Goal: Transaction & Acquisition: Book appointment/travel/reservation

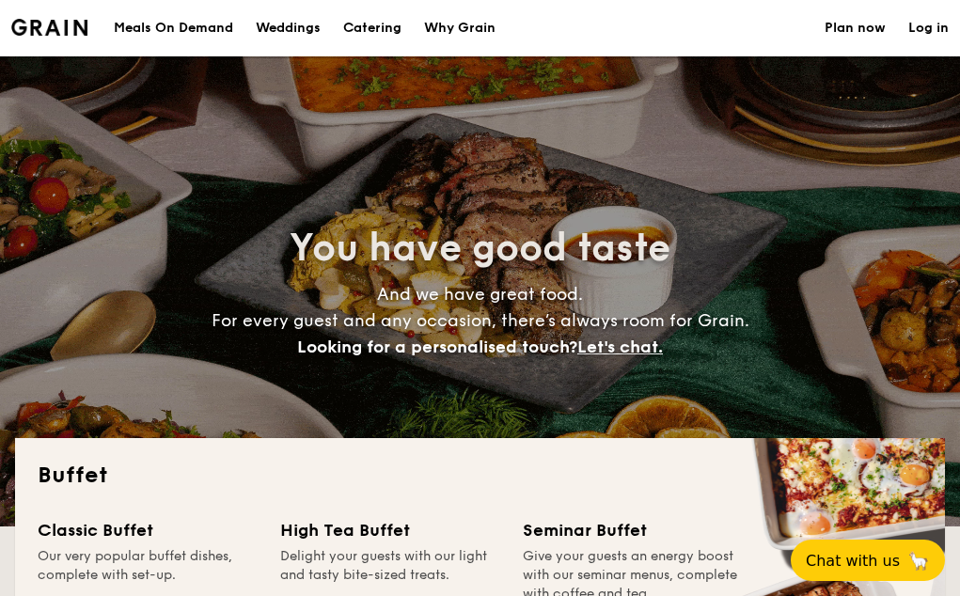
select select
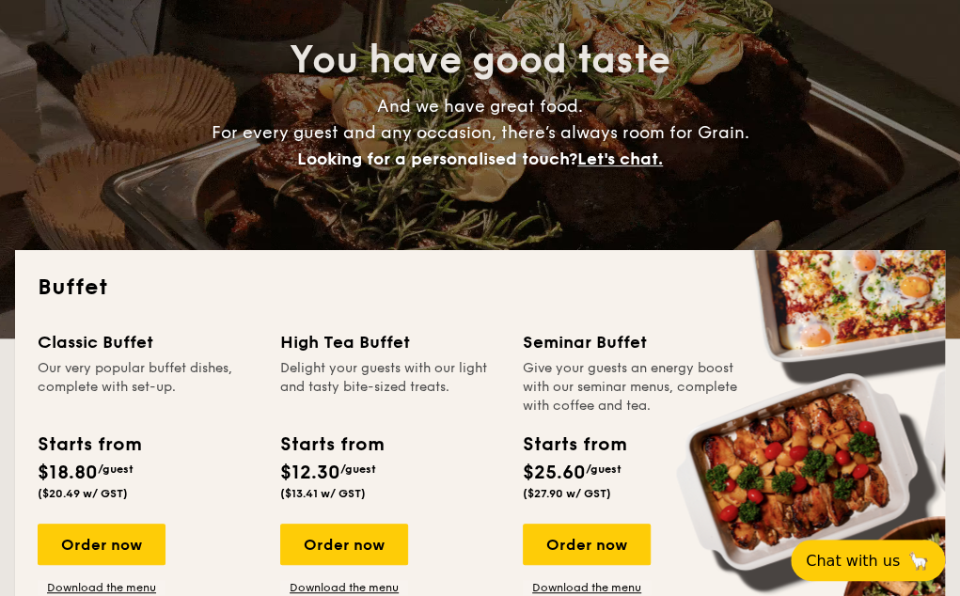
scroll to position [282, 0]
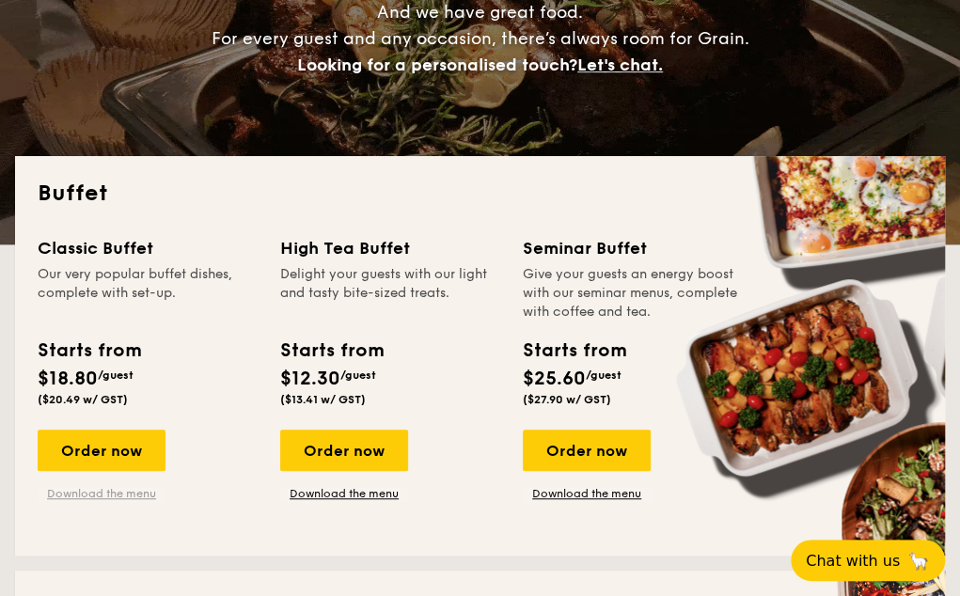
click at [121, 492] on link "Download the menu" at bounding box center [102, 493] width 128 height 15
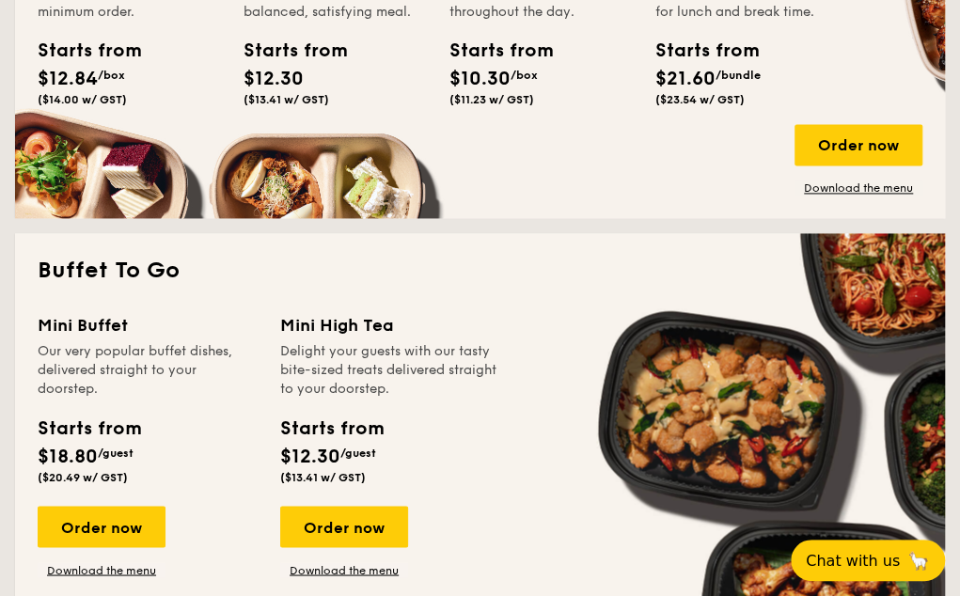
scroll to position [1128, 0]
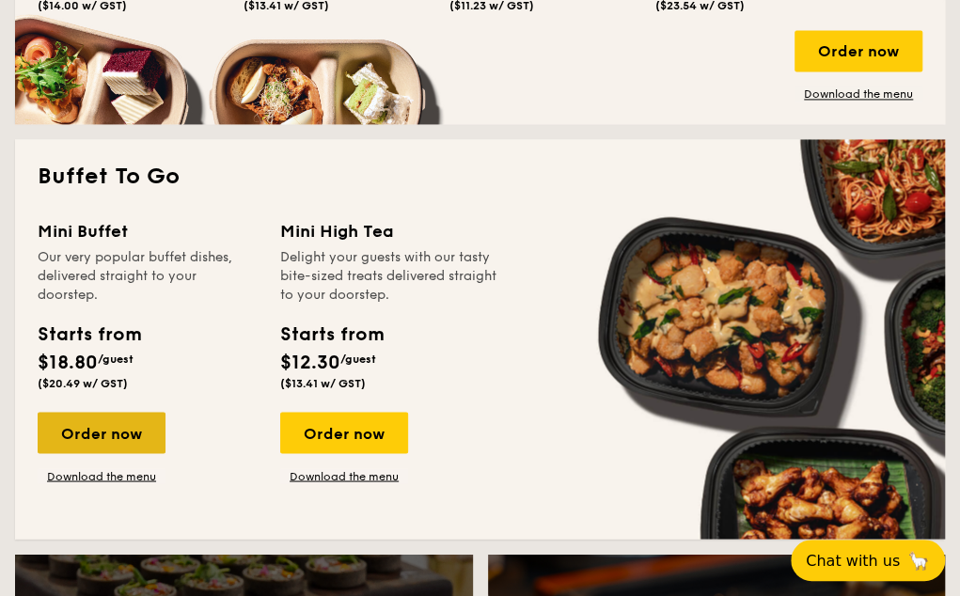
click at [105, 426] on div "Order now" at bounding box center [102, 432] width 128 height 41
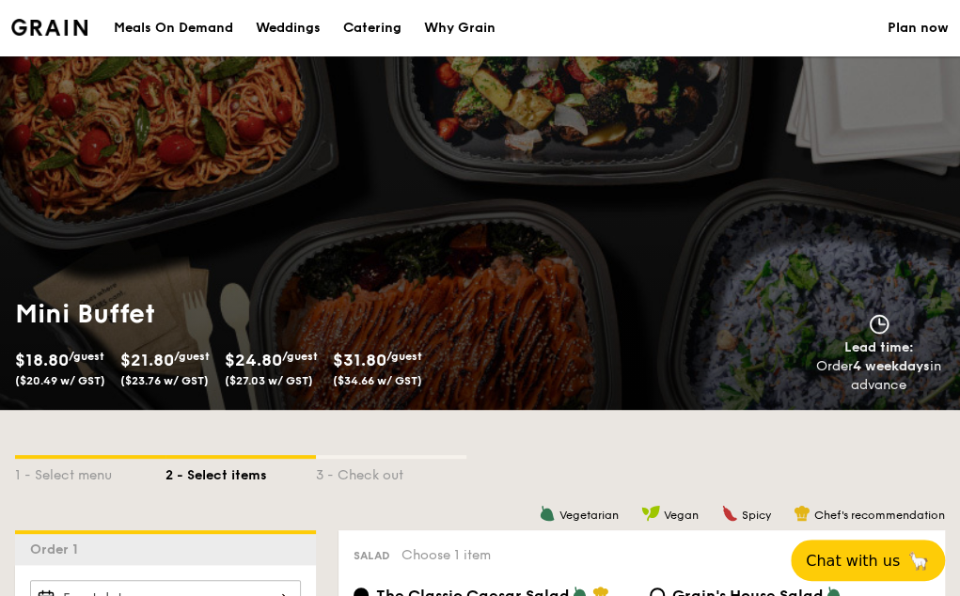
select select
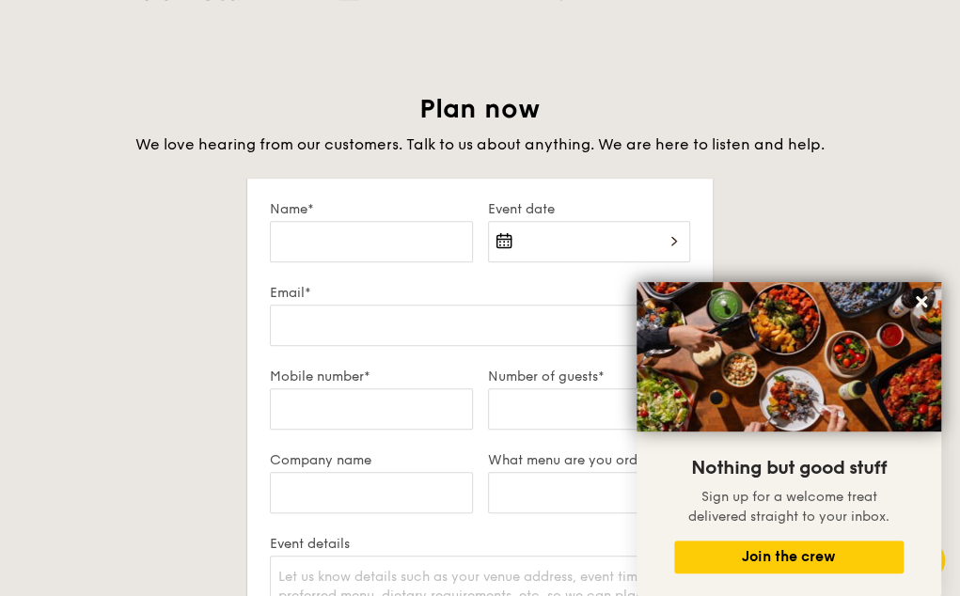
scroll to position [3237, 0]
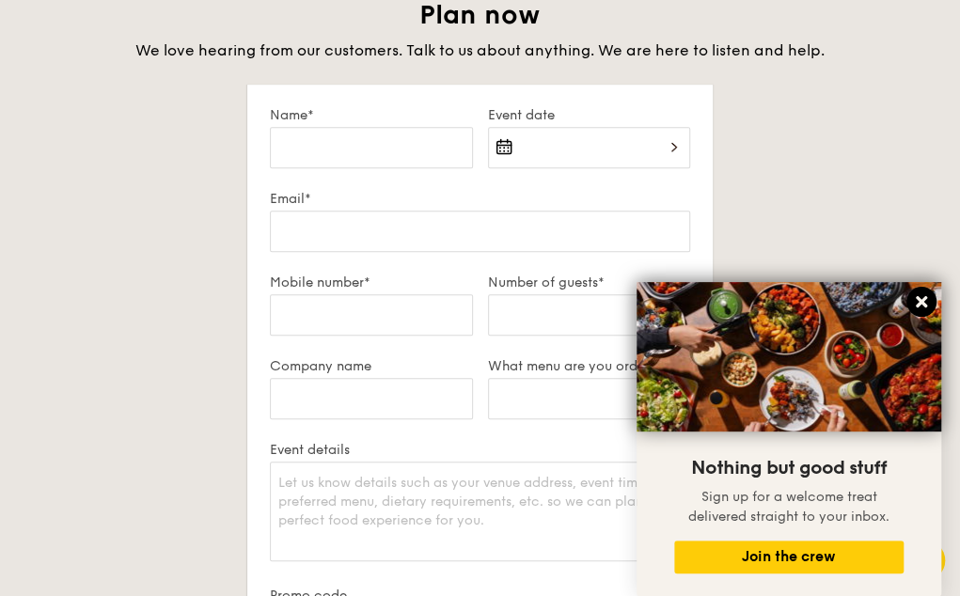
click at [916, 296] on icon at bounding box center [920, 301] width 11 height 11
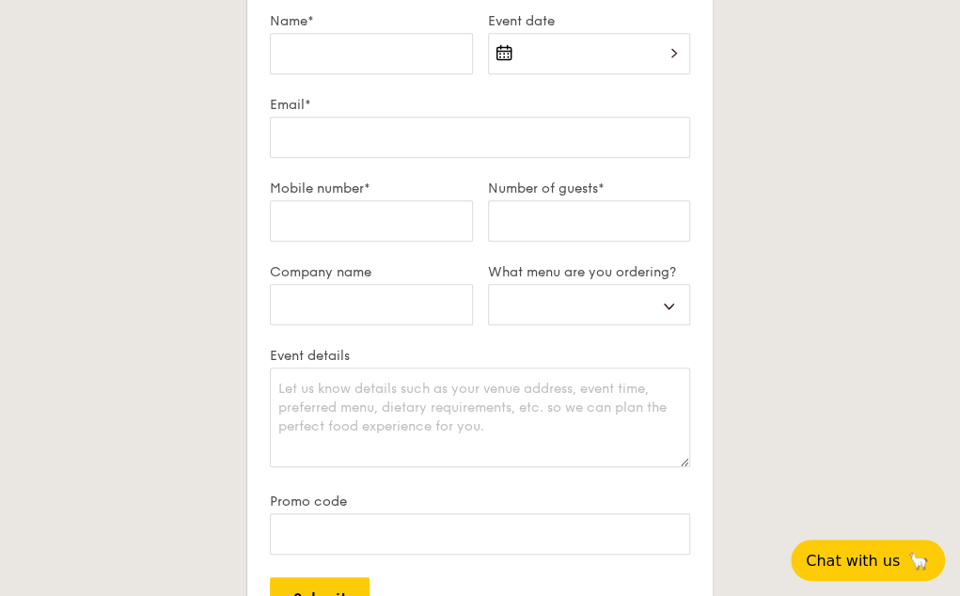
scroll to position [2767, 0]
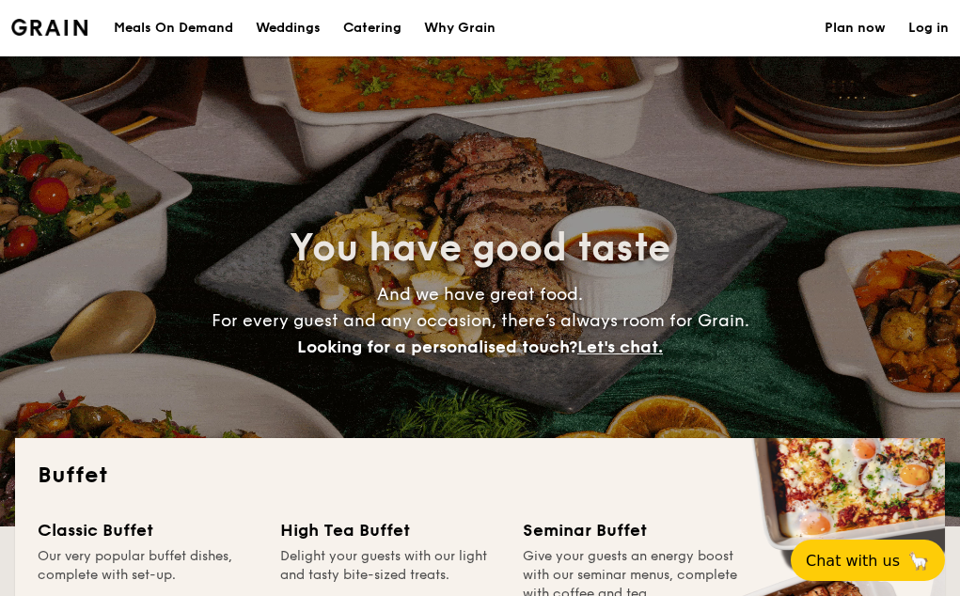
select select
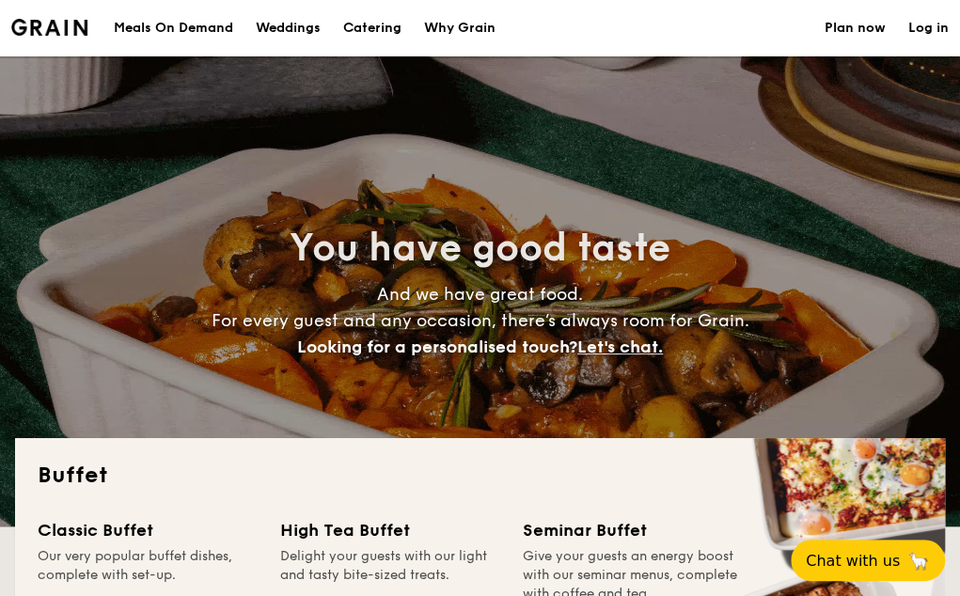
click at [367, 25] on h1 "Catering" at bounding box center [372, 28] width 58 height 56
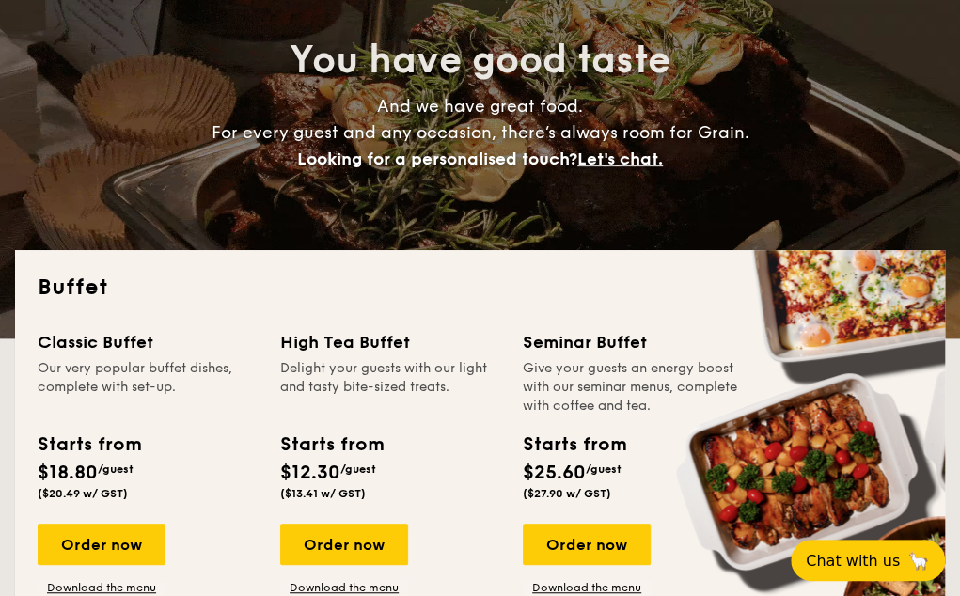
scroll to position [282, 0]
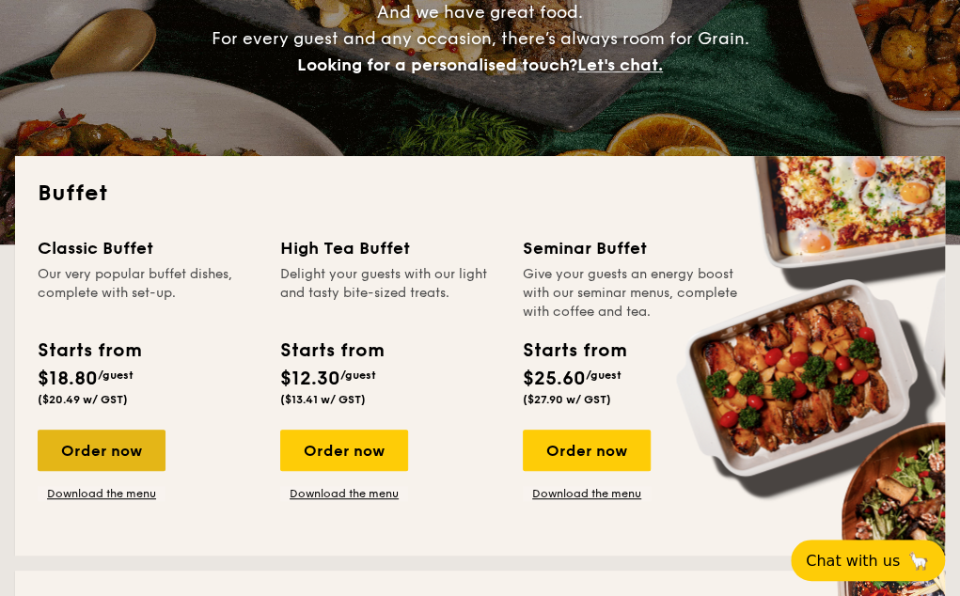
click at [113, 449] on div "Order now" at bounding box center [102, 450] width 128 height 41
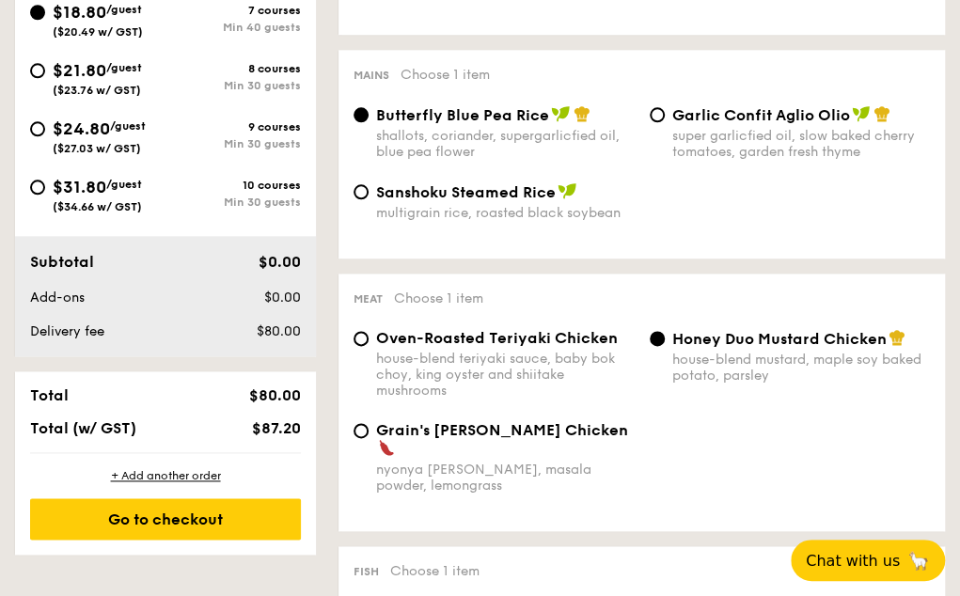
scroll to position [658, 0]
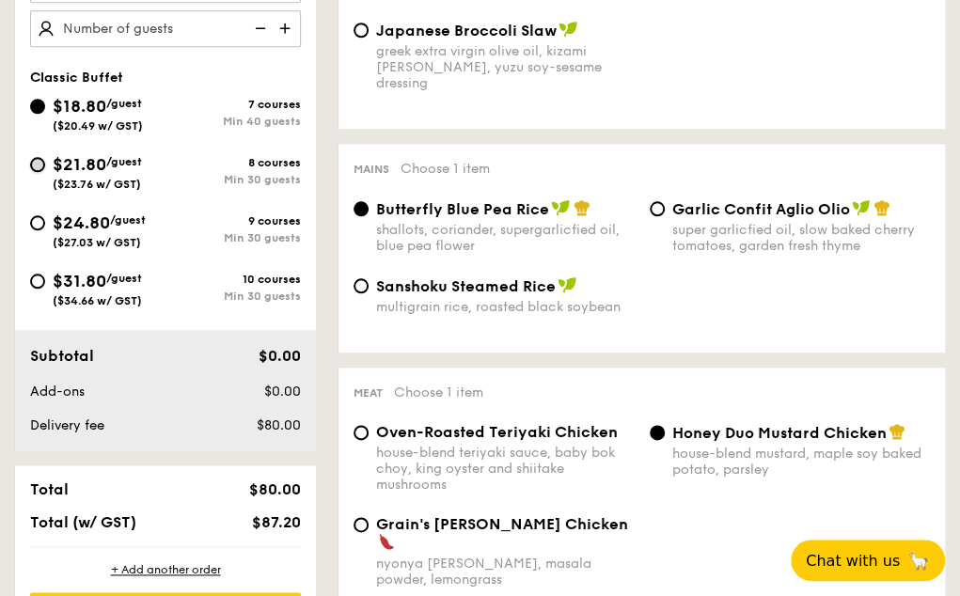
click at [36, 158] on input "$21.80 /guest ($23.76 w/ GST) 8 courses Min 30 guests" at bounding box center [37, 164] width 15 height 15
radio input "true"
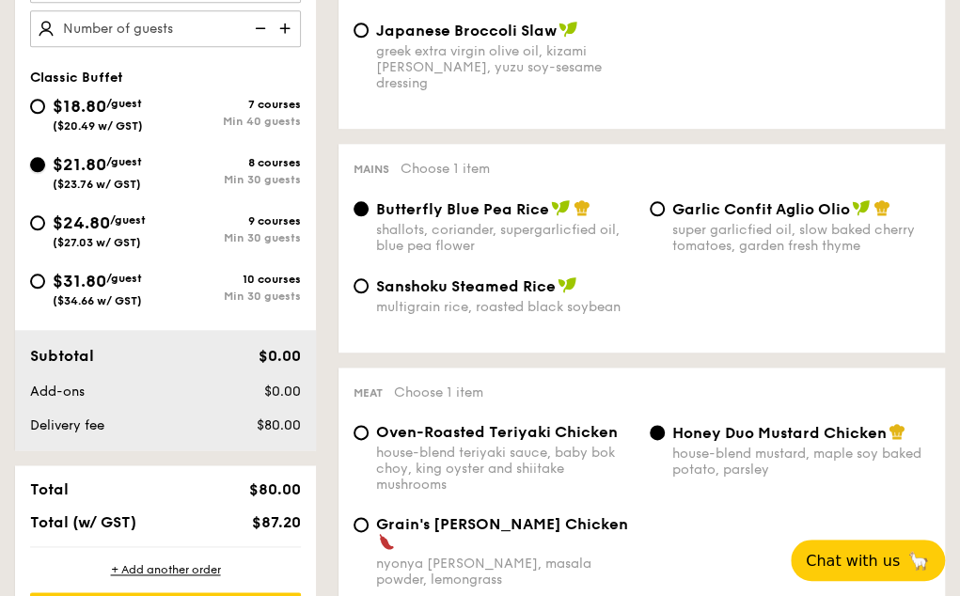
radio input "true"
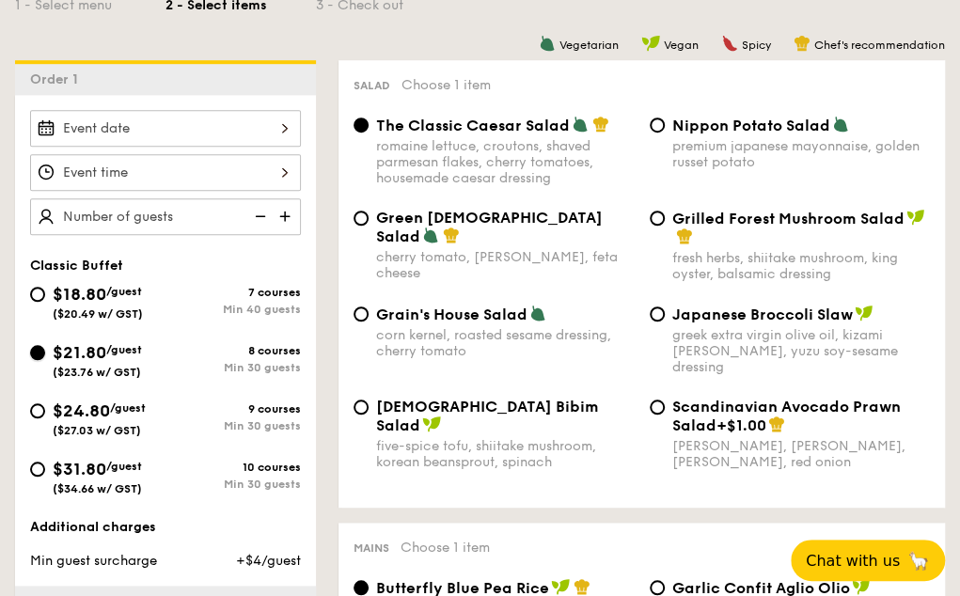
scroll to position [282, 0]
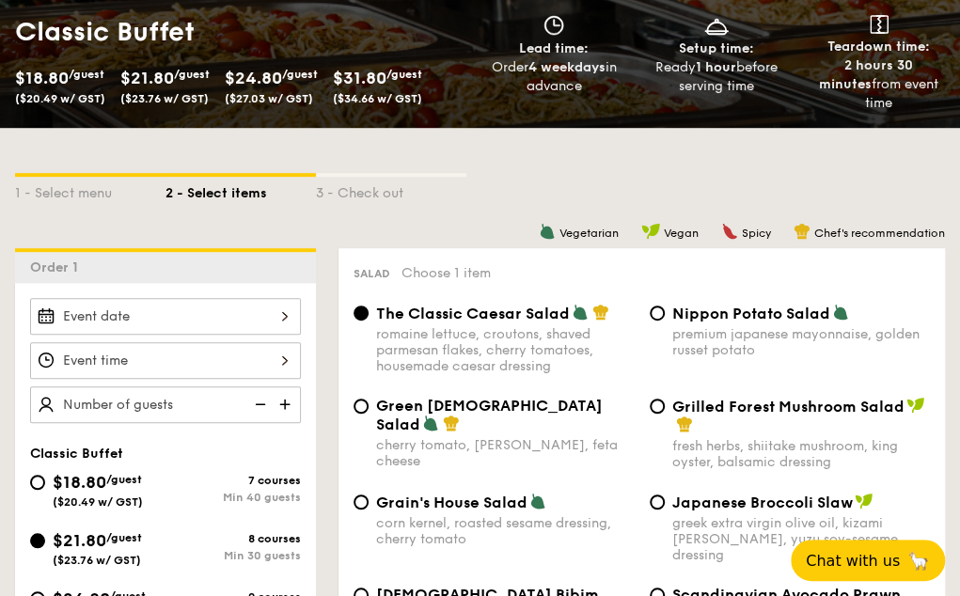
click at [284, 404] on img at bounding box center [287, 404] width 28 height 36
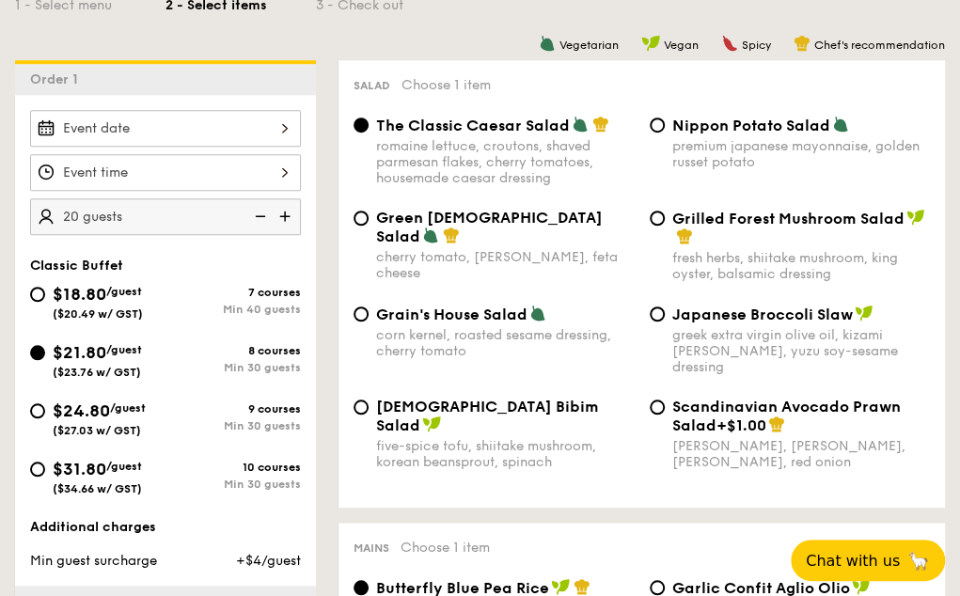
scroll to position [376, 0]
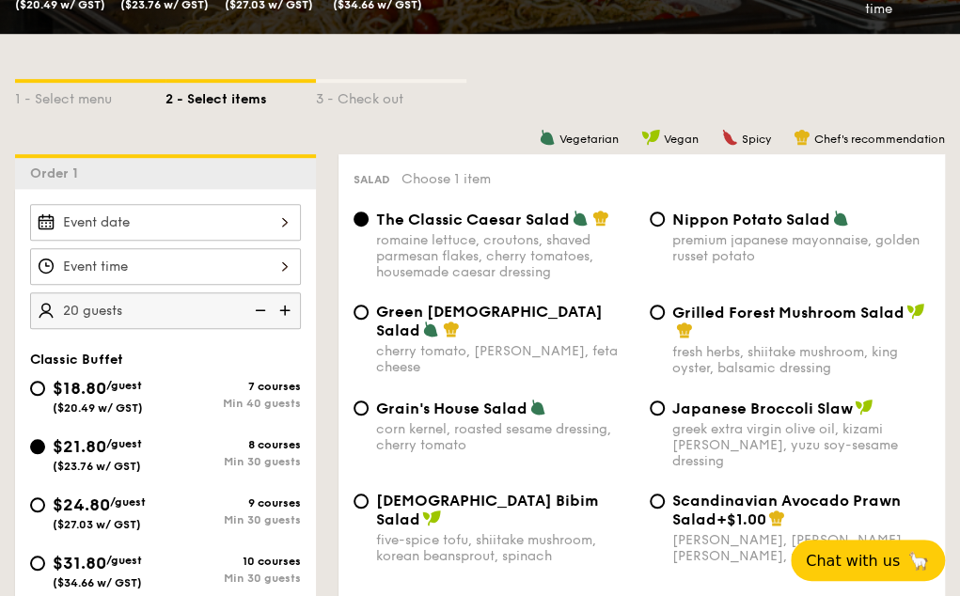
click at [283, 310] on img at bounding box center [287, 310] width 28 height 36
click at [288, 309] on img at bounding box center [287, 310] width 28 height 36
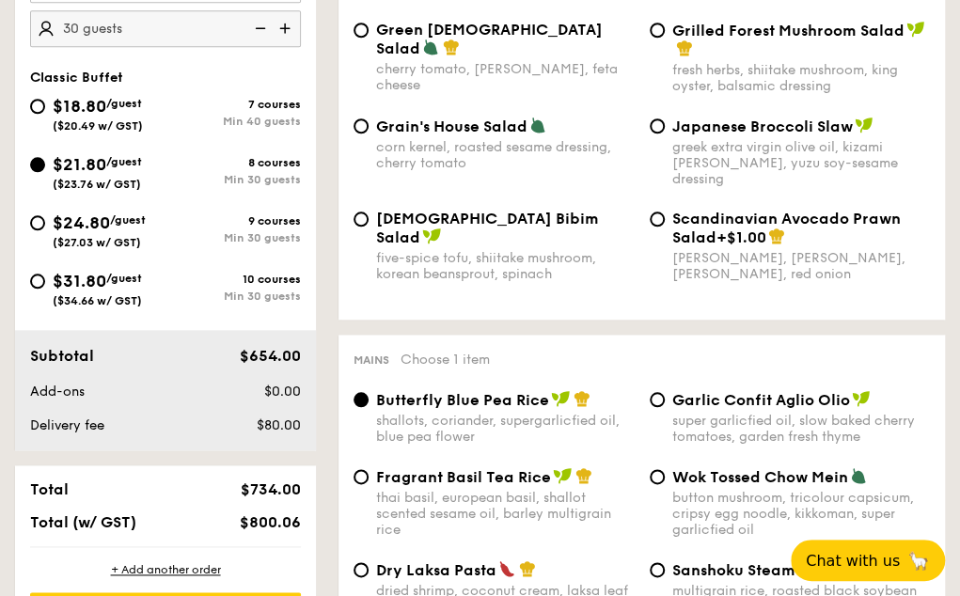
scroll to position [470, 0]
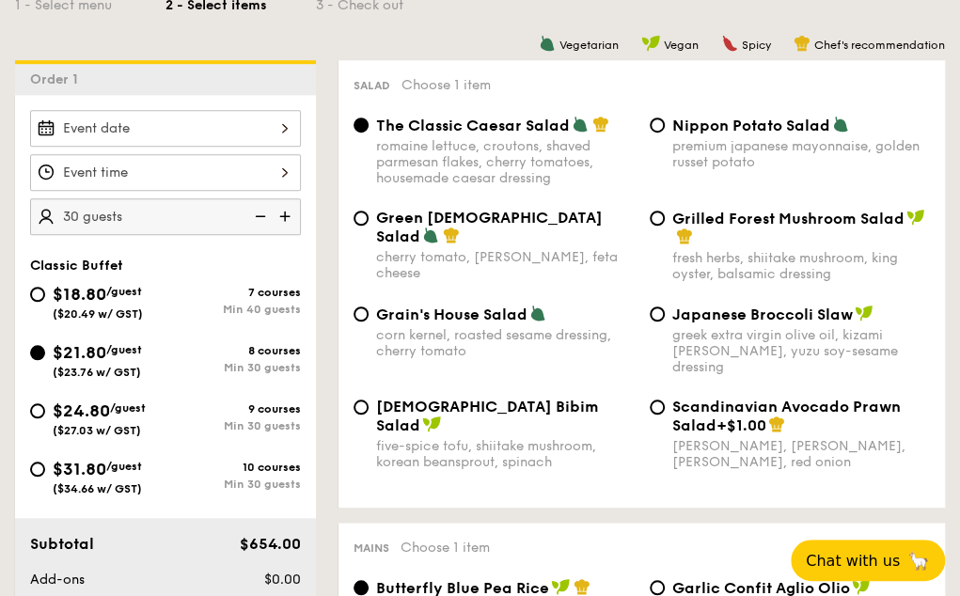
click at [285, 205] on img at bounding box center [287, 216] width 28 height 36
click at [281, 206] on img at bounding box center [287, 216] width 28 height 36
type input "40 guests"
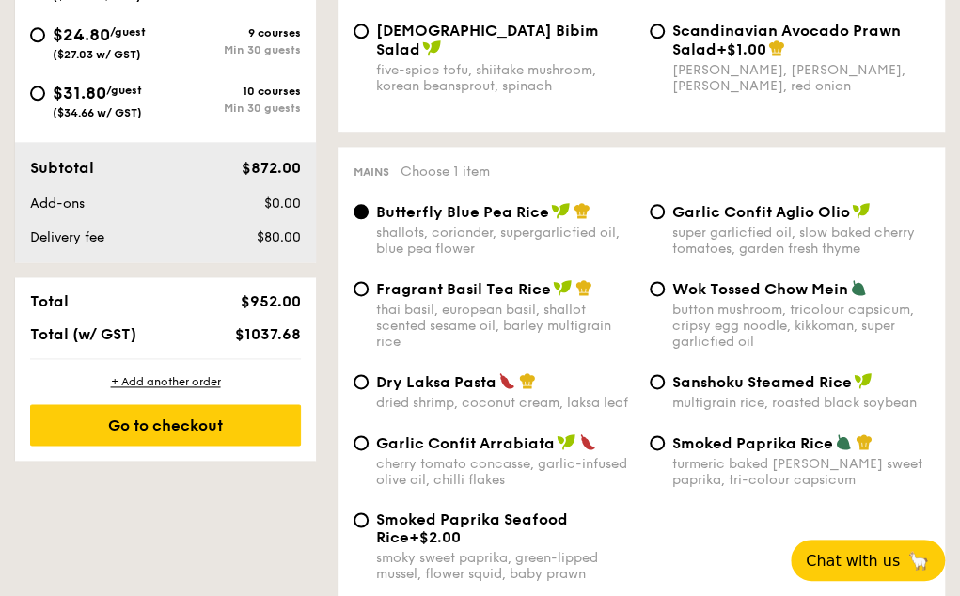
scroll to position [658, 0]
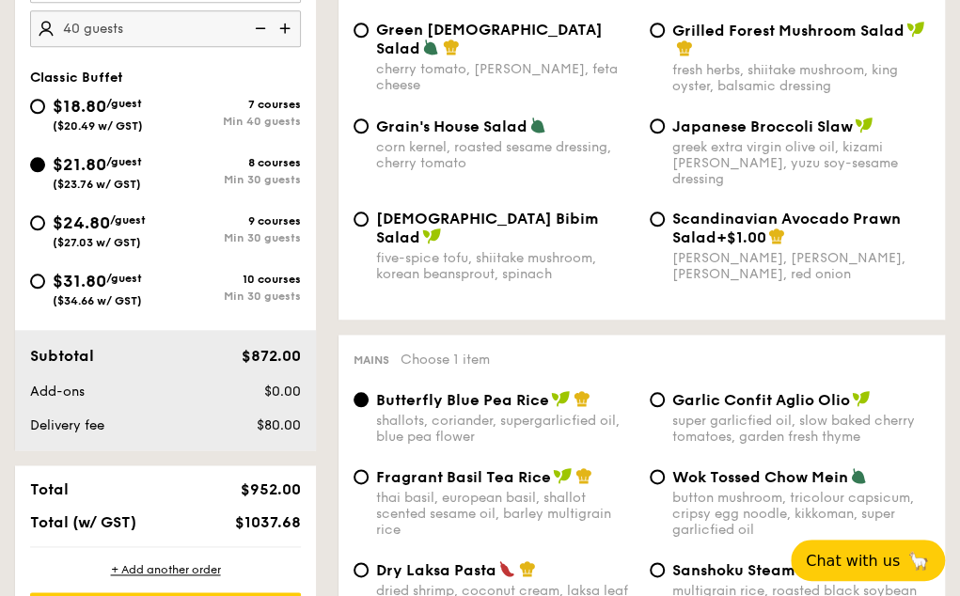
select select
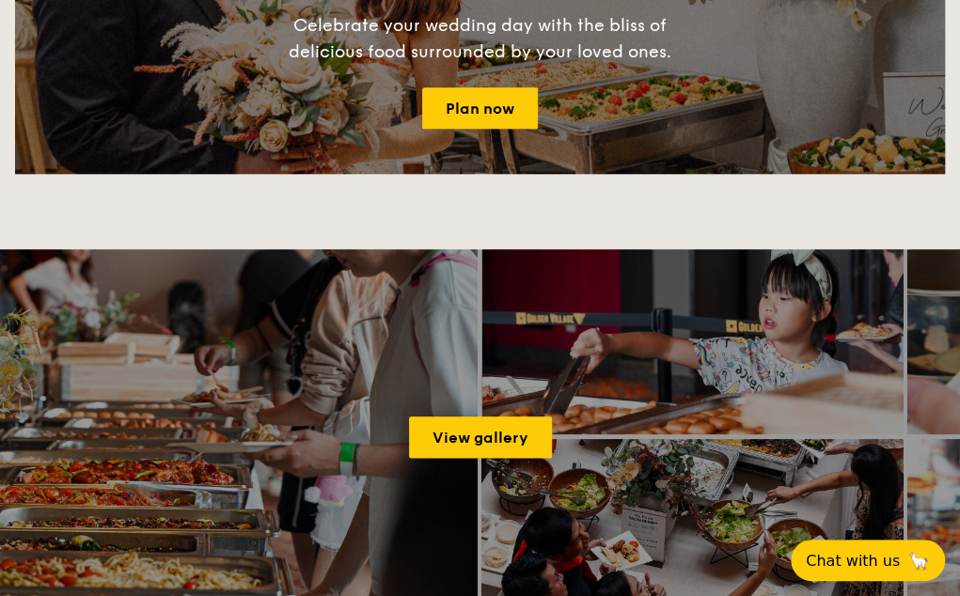
scroll to position [282, 0]
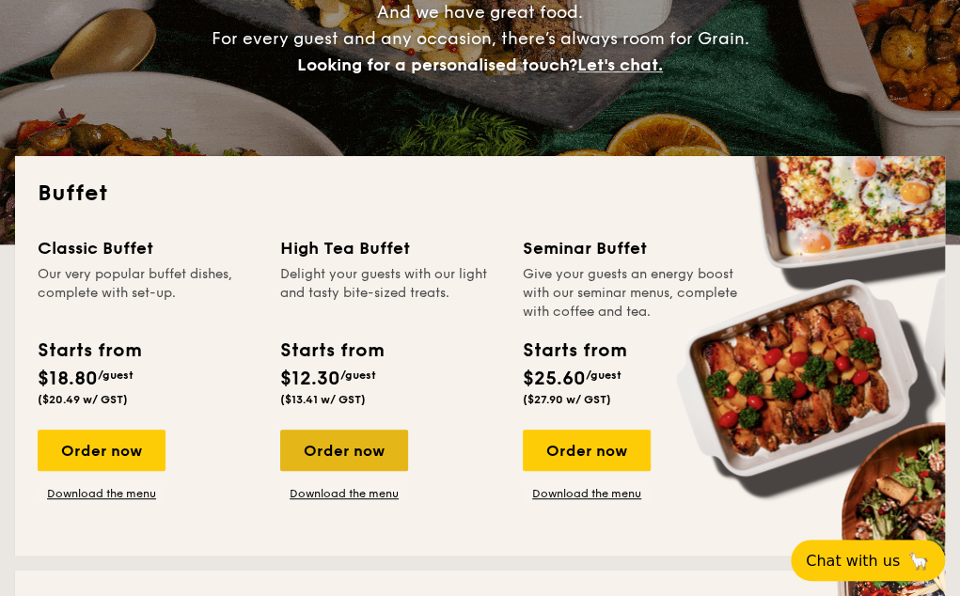
click at [376, 446] on div "Order now" at bounding box center [344, 450] width 128 height 41
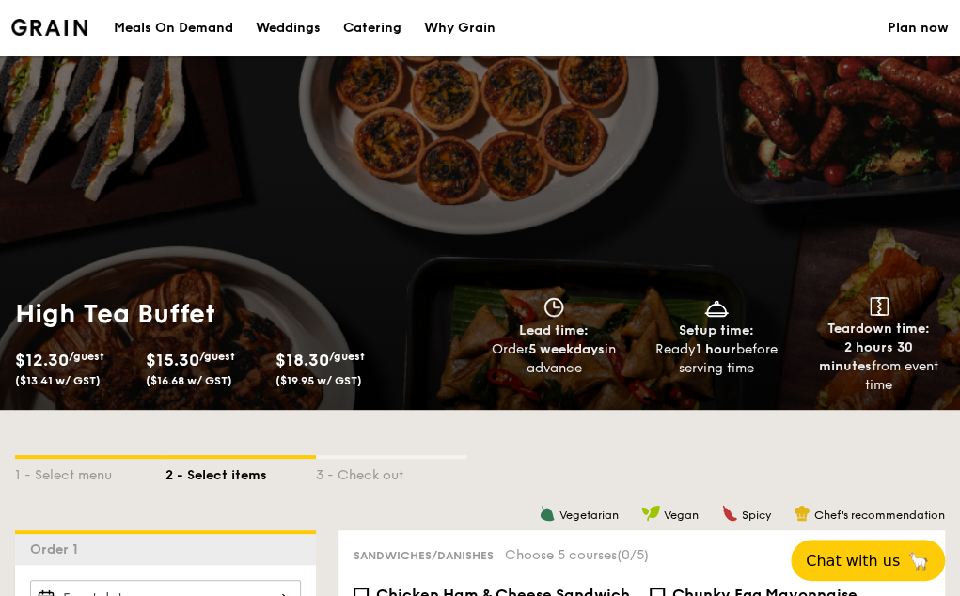
click at [192, 24] on div "Meals On Demand" at bounding box center [173, 28] width 119 height 56
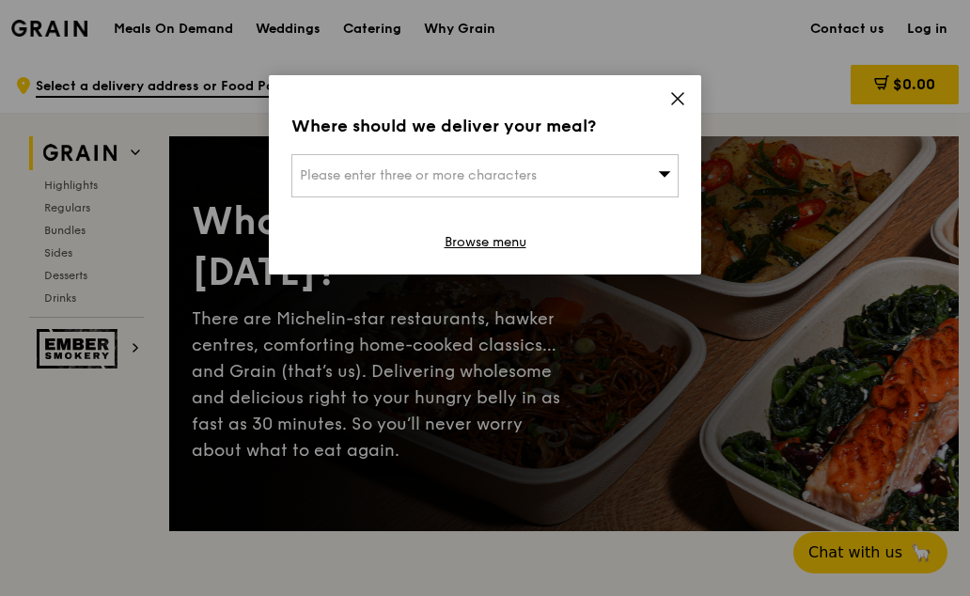
click at [674, 94] on icon at bounding box center [677, 98] width 11 height 11
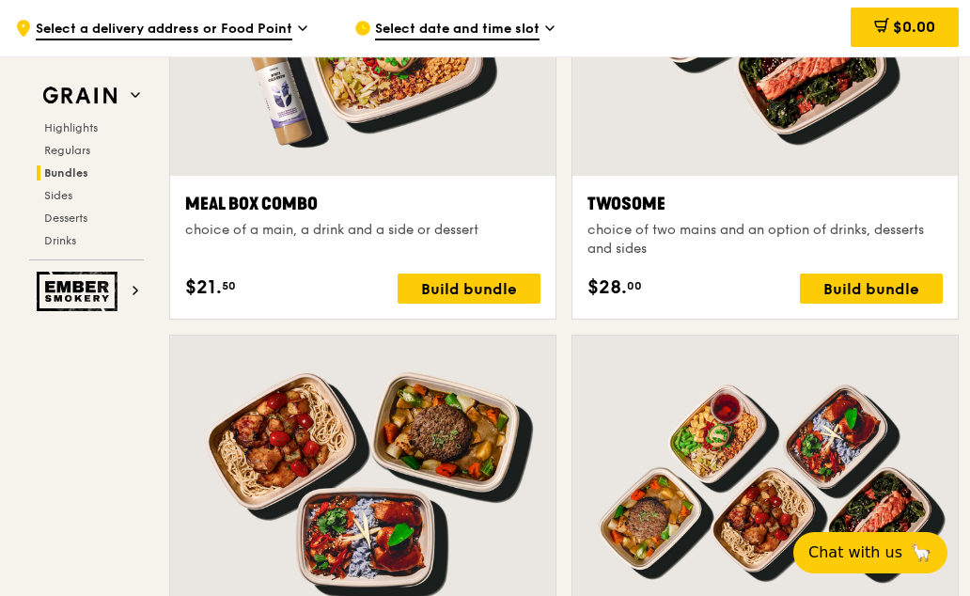
scroll to position [3102, 0]
